Goal: Task Accomplishment & Management: Manage account settings

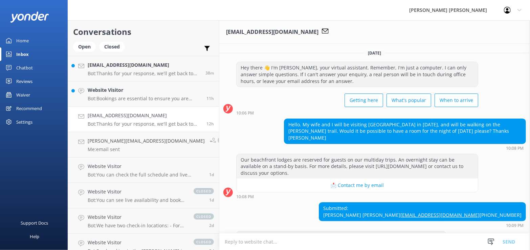
scroll to position [25, 0]
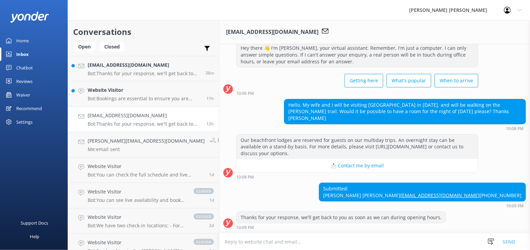
click at [24, 54] on div "Inbox" at bounding box center [22, 54] width 13 height 14
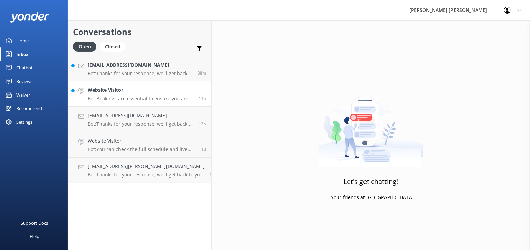
click at [151, 97] on p "Bot: Bookings are essential to ensure you are picked up at the beach of your ch…" at bounding box center [141, 98] width 106 height 6
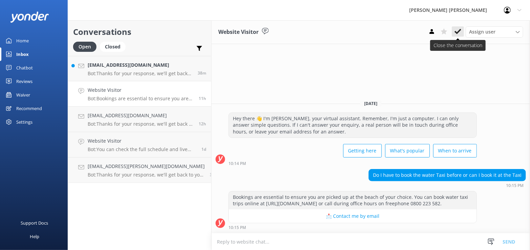
click at [457, 31] on icon at bounding box center [458, 31] width 7 height 7
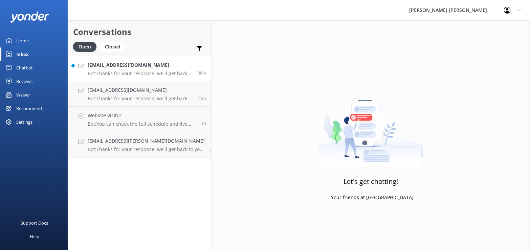
click at [122, 68] on h4 "[EMAIL_ADDRESS][DOMAIN_NAME]" at bounding box center [140, 64] width 105 height 7
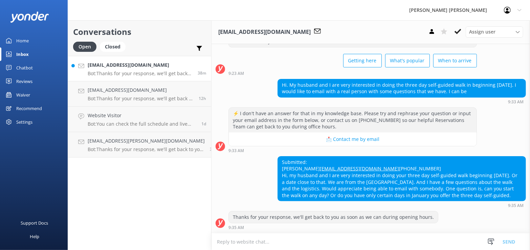
scroll to position [51, 0]
drag, startPoint x: 24, startPoint y: 95, endPoint x: 50, endPoint y: 107, distance: 28.6
click at [25, 95] on div "Waiver" at bounding box center [23, 95] width 14 height 14
